Goal: Task Accomplishment & Management: Use online tool/utility

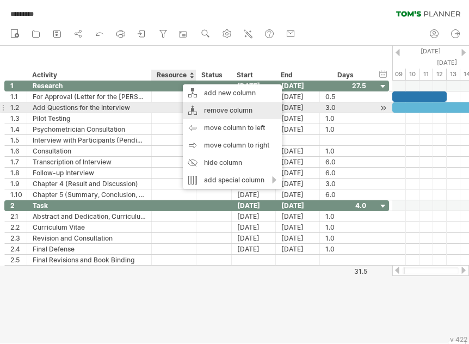
click at [203, 108] on div "remove column" at bounding box center [232, 110] width 99 height 17
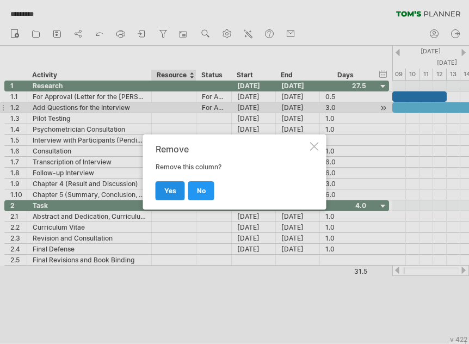
click at [175, 190] on span "yes" at bounding box center [170, 191] width 12 height 8
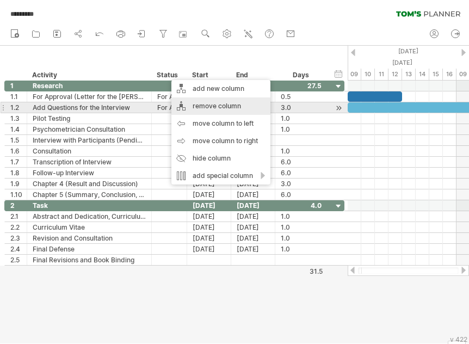
click at [188, 104] on div "remove column" at bounding box center [220, 105] width 99 height 17
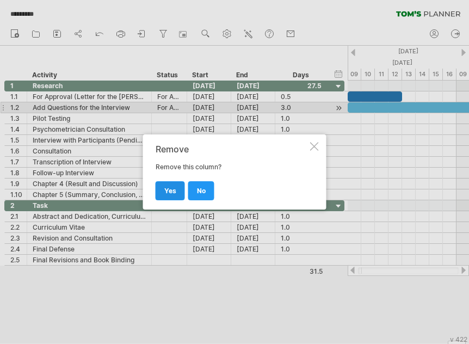
click at [168, 186] on link "yes" at bounding box center [170, 190] width 29 height 19
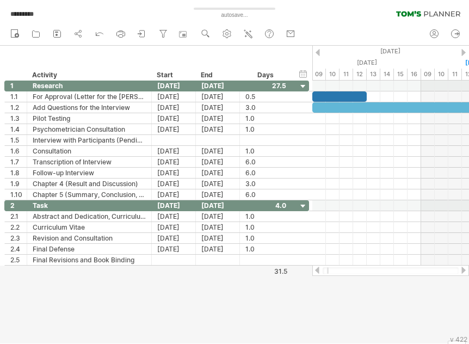
click at [168, 75] on div "Start" at bounding box center [173, 75] width 33 height 11
click at [170, 72] on div "Start" at bounding box center [173, 75] width 33 height 11
click at [171, 71] on div "Start" at bounding box center [173, 75] width 33 height 11
click at [267, 72] on div "Days" at bounding box center [265, 75] width 52 height 11
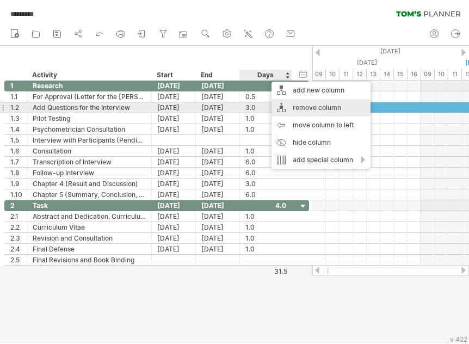
click at [286, 109] on div "remove column" at bounding box center [320, 107] width 99 height 17
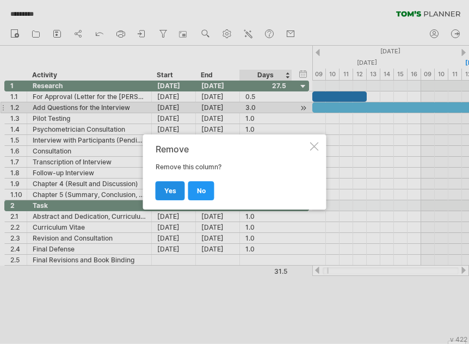
click at [173, 193] on span "yes" at bounding box center [170, 191] width 12 height 8
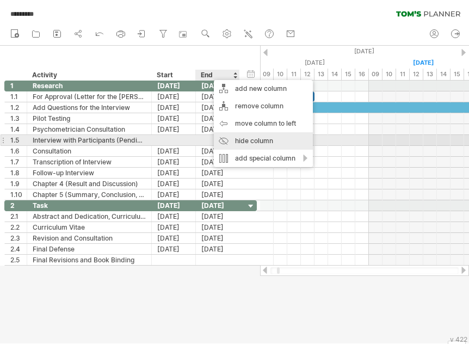
click at [229, 138] on div "hide column" at bounding box center [263, 140] width 99 height 17
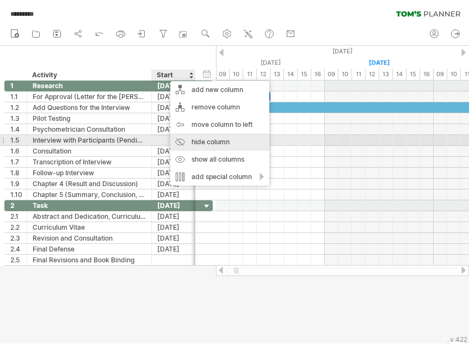
click at [196, 145] on div "hide column" at bounding box center [219, 141] width 99 height 17
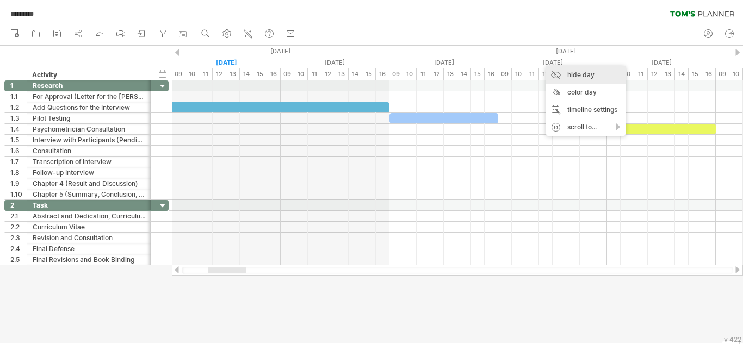
click at [468, 75] on div "hide day" at bounding box center [585, 74] width 79 height 17
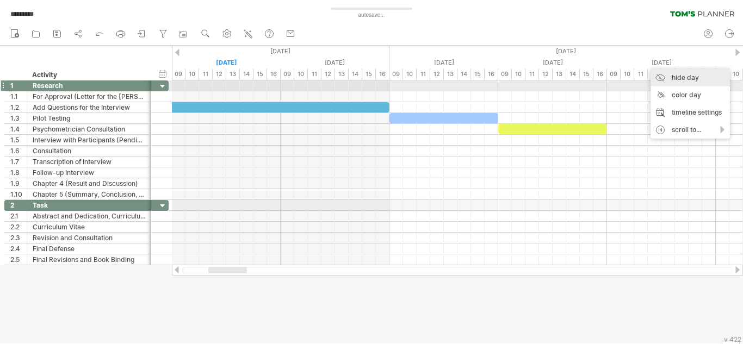
click at [468, 81] on div "hide day" at bounding box center [690, 77] width 79 height 17
click at [468, 79] on div "hide day" at bounding box center [697, 75] width 79 height 17
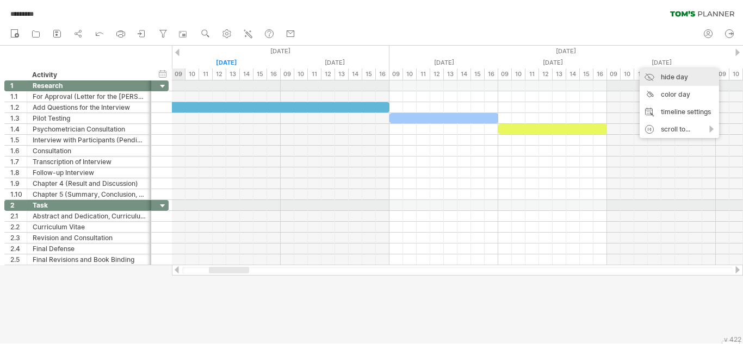
click at [468, 76] on div "hide day" at bounding box center [679, 77] width 79 height 17
click at [468, 84] on div "hide day" at bounding box center [690, 80] width 79 height 17
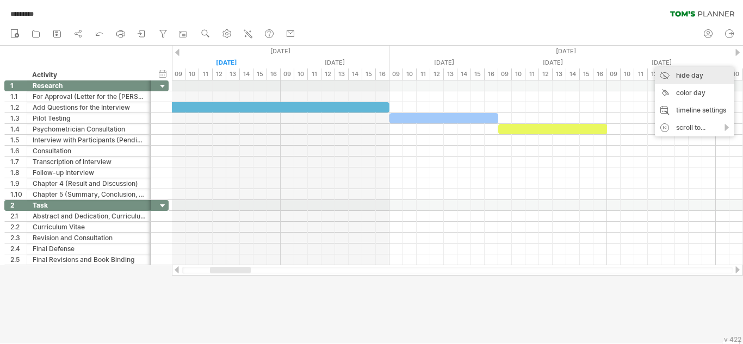
click at [468, 75] on div "hide day" at bounding box center [694, 75] width 79 height 17
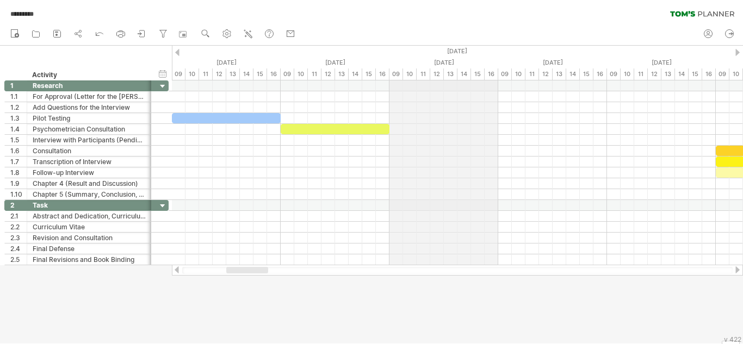
click at [442, 65] on div "[DATE]" at bounding box center [444, 62] width 109 height 11
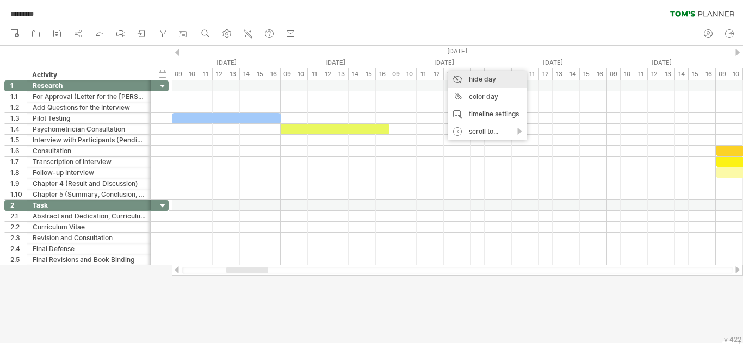
click at [463, 77] on div "hide day" at bounding box center [487, 79] width 79 height 17
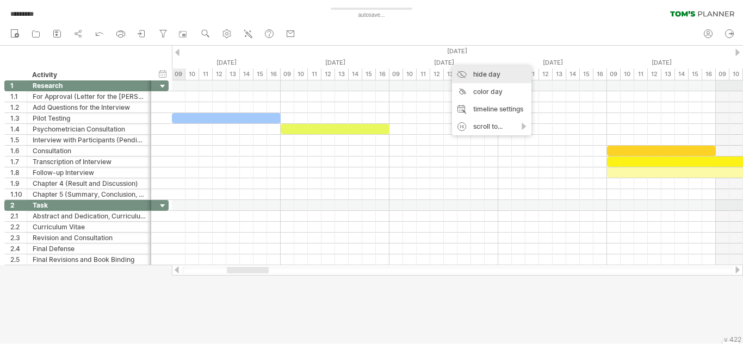
click at [459, 75] on div "hide day" at bounding box center [491, 74] width 79 height 17
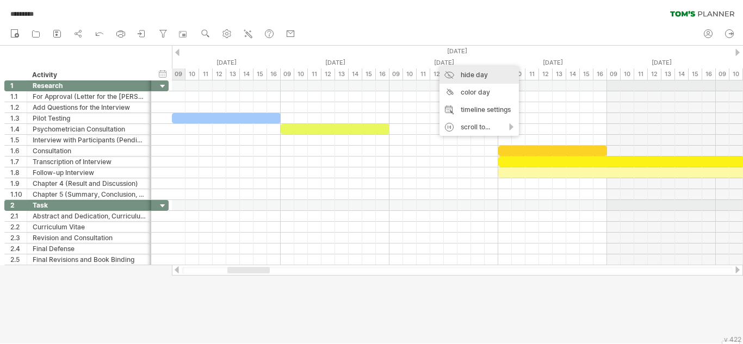
click at [446, 73] on div "hide day" at bounding box center [479, 74] width 79 height 17
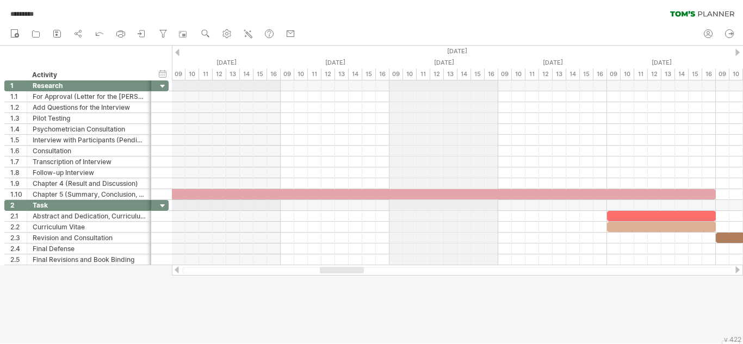
click at [468, 70] on div "16" at bounding box center [492, 74] width 14 height 11
click at [456, 70] on div "13" at bounding box center [451, 74] width 14 height 11
click at [453, 71] on div "13" at bounding box center [451, 74] width 14 height 11
